Goal: Information Seeking & Learning: Learn about a topic

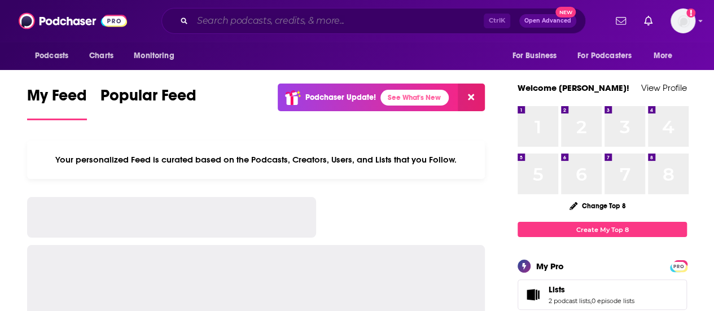
click at [259, 23] on input "Search podcasts, credits, & more..." at bounding box center [337, 21] width 291 height 18
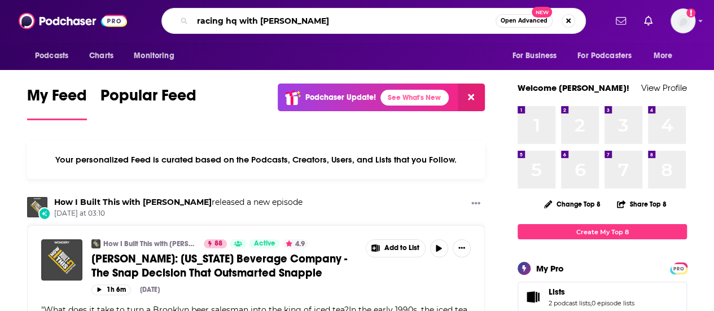
click at [265, 21] on input "racing hq with [PERSON_NAME]" at bounding box center [343, 21] width 303 height 18
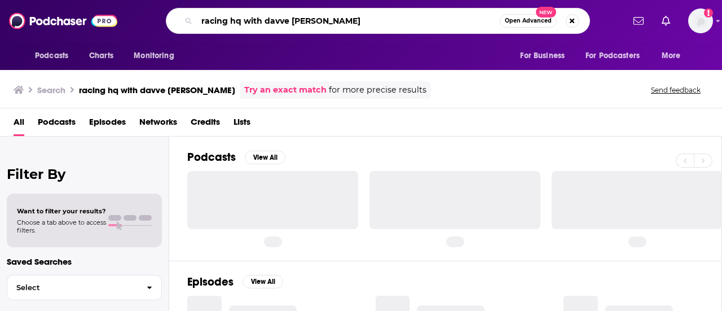
click at [285, 19] on input "racing hq with davve [PERSON_NAME]" at bounding box center [348, 21] width 303 height 18
type input "racing hq with [PERSON_NAME]"
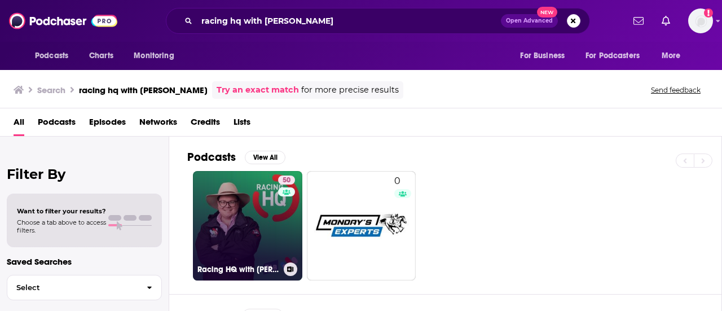
click at [267, 187] on link "50 Racing HQ with [PERSON_NAME]" at bounding box center [247, 225] width 109 height 109
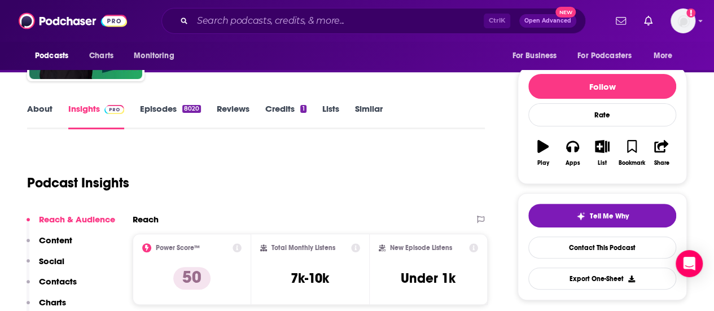
scroll to position [113, 0]
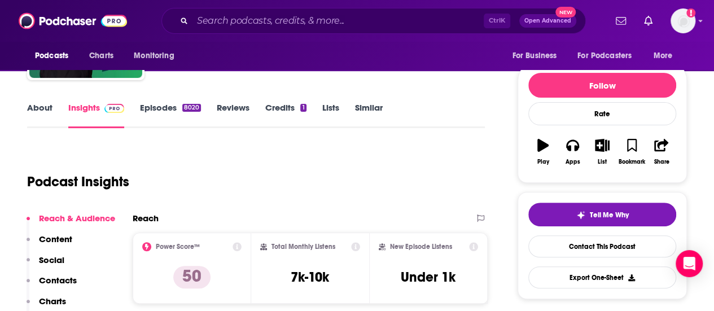
click at [42, 119] on link "About" at bounding box center [39, 115] width 25 height 26
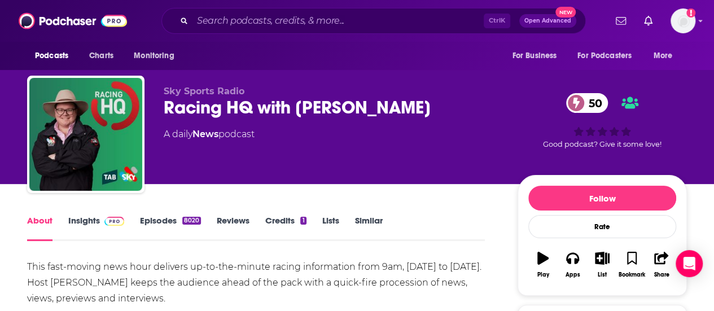
click at [163, 220] on link "Episodes 8020" at bounding box center [170, 228] width 61 height 26
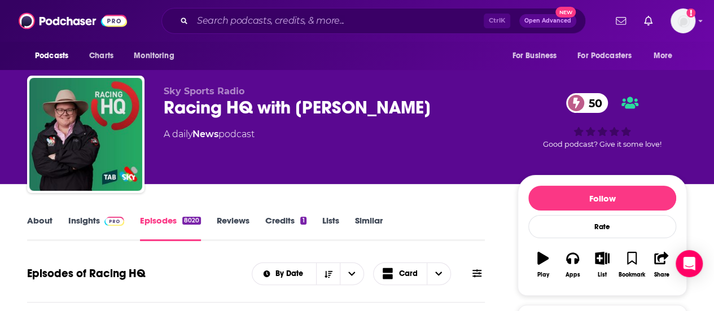
click at [77, 220] on link "Insights" at bounding box center [96, 228] width 56 height 26
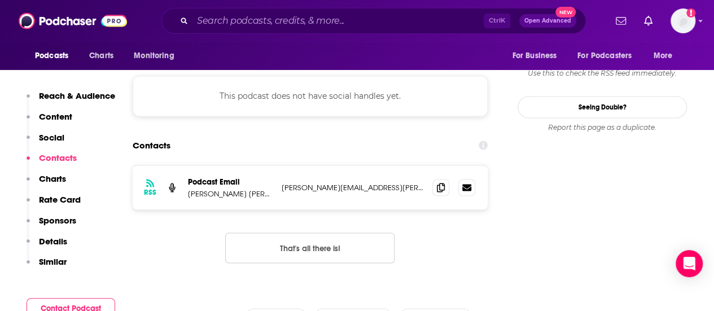
scroll to position [959, 0]
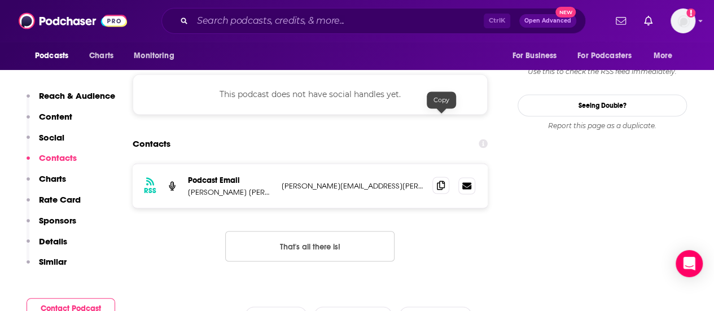
click at [444, 181] on icon at bounding box center [441, 185] width 8 height 9
click at [258, 27] on input "Search podcasts, credits, & more..." at bounding box center [337, 21] width 291 height 18
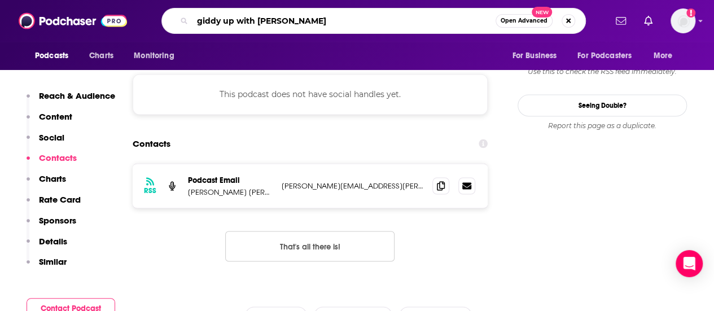
type input "giddy up with [PERSON_NAME]"
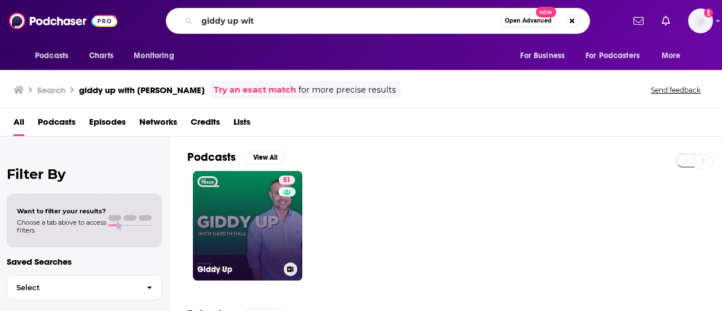
type input "giddy up wit"
click at [251, 191] on link "51 Giddy Up" at bounding box center [247, 225] width 109 height 109
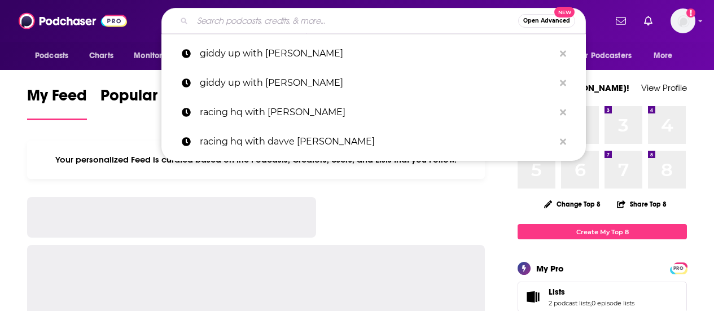
click at [238, 25] on input "Search podcasts, credits, & more..." at bounding box center [355, 21] width 326 height 18
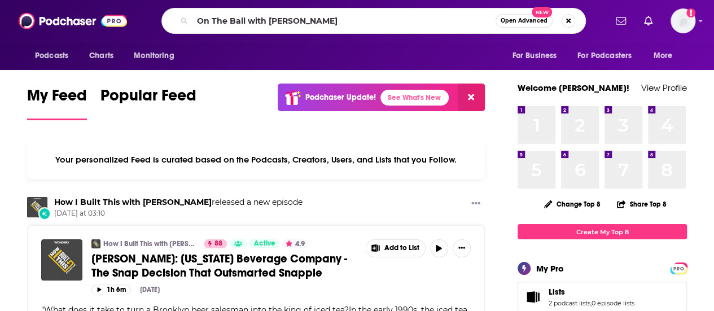
type input "On The Ball with Ric Bucher"
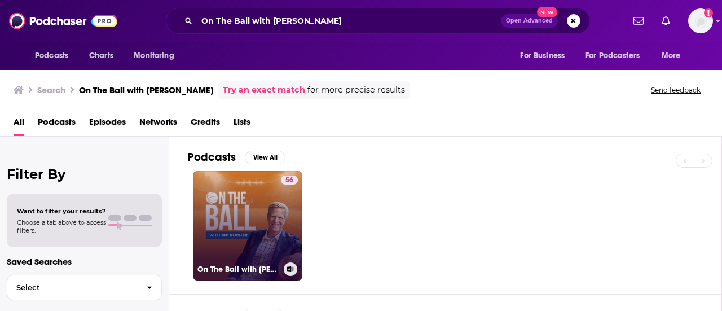
click at [248, 229] on link "56 On The Ball with Ric Bucher" at bounding box center [247, 225] width 109 height 109
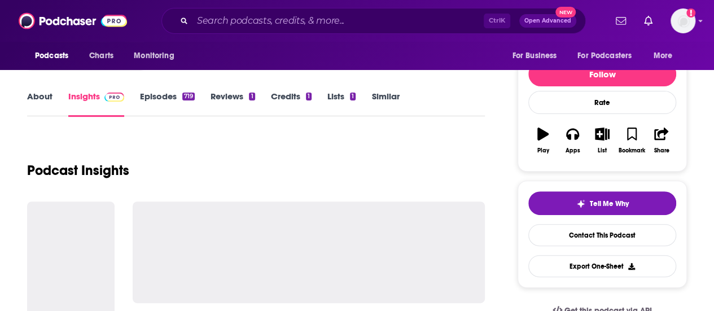
scroll to position [169, 0]
